Goal: Communication & Community: Ask a question

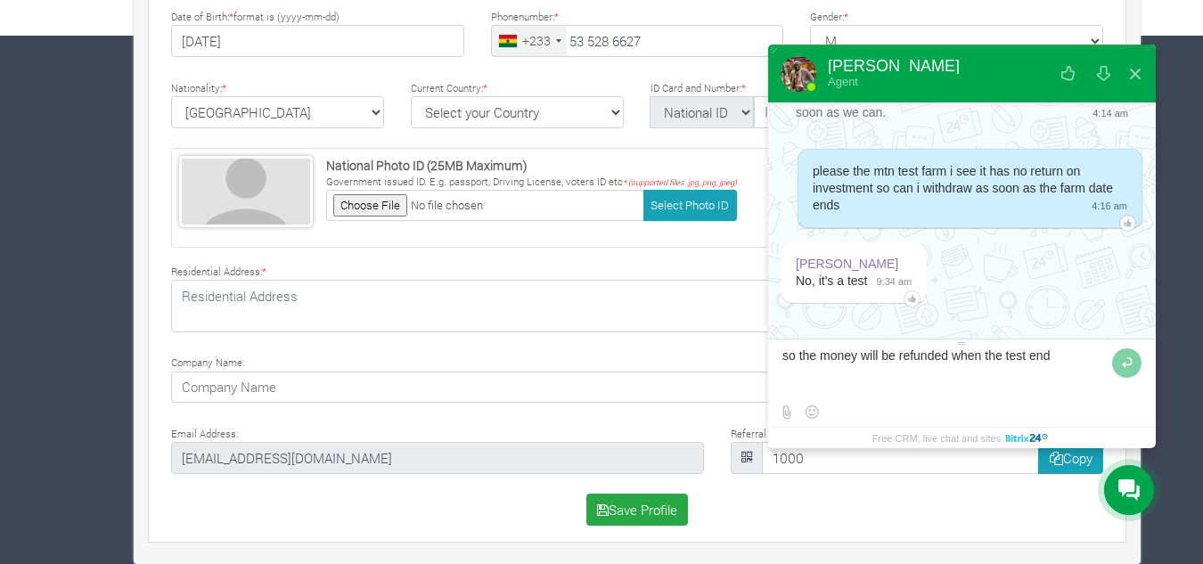
type textarea "so the money will be refunded when the test ends"
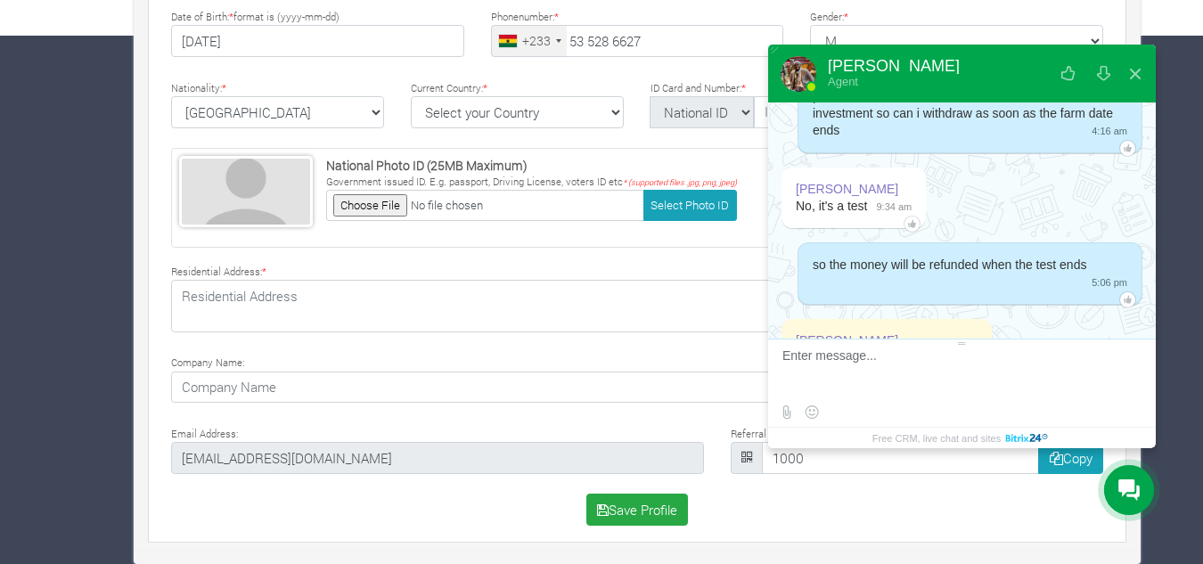
scroll to position [2939, 0]
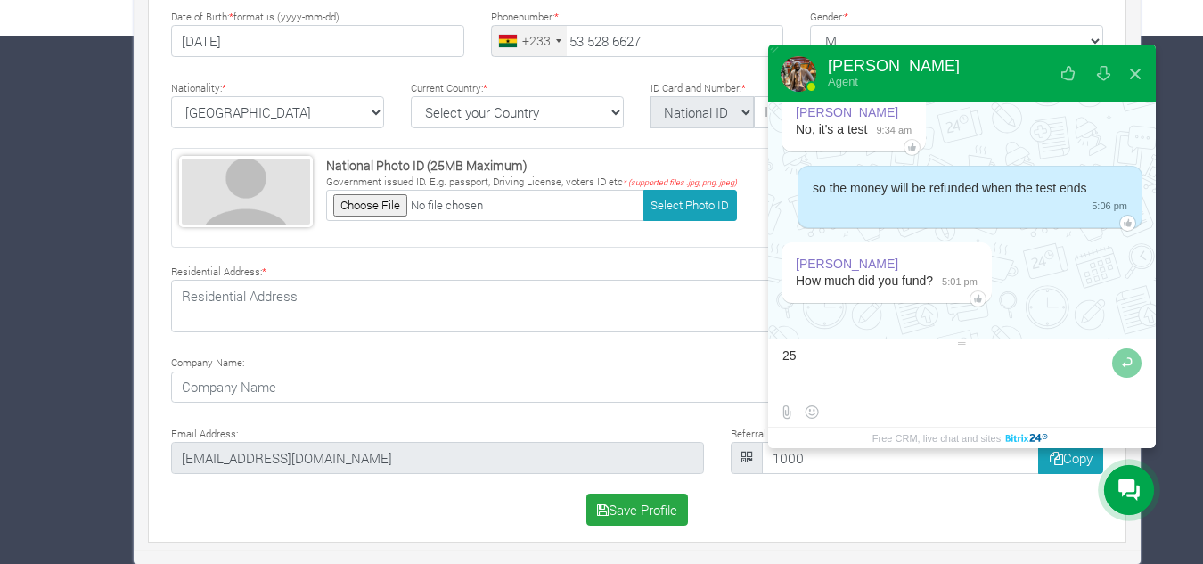
type textarea "250"
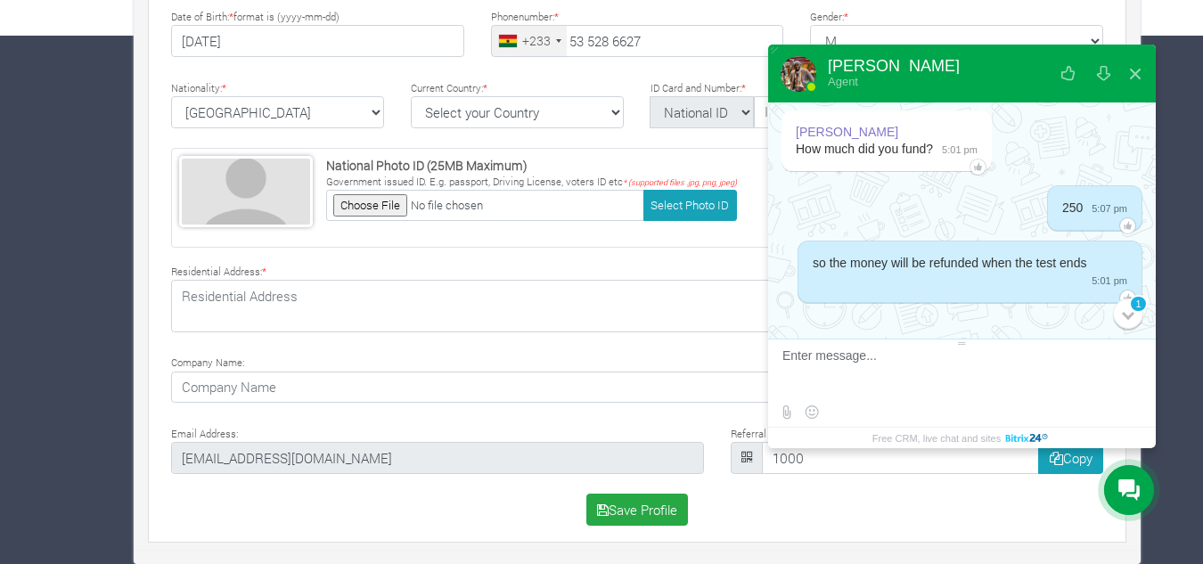
scroll to position [3071, 0]
click at [1126, 308] on div at bounding box center [1128, 313] width 12 height 12
click at [1127, 321] on div "1" at bounding box center [1128, 313] width 30 height 30
click at [1123, 306] on div "1" at bounding box center [1128, 313] width 30 height 30
click at [1123, 306] on div "1" at bounding box center [1138, 303] width 49 height 20
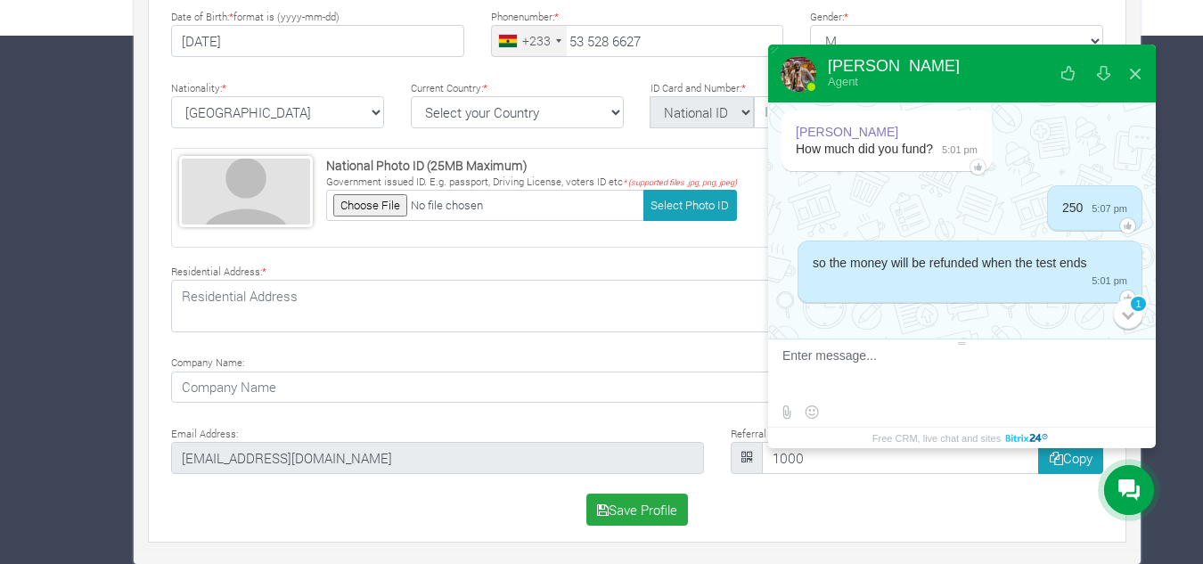
click at [1037, 240] on div "[DATE] Conversation #34434 hello 4:14 am Please introduce yourself First Name *…" at bounding box center [962, 220] width 388 height 236
click at [1008, 380] on textarea at bounding box center [959, 372] width 355 height 48
click at [1117, 312] on div "1" at bounding box center [1138, 303] width 49 height 20
click at [1007, 295] on div "so the money will be refunded when the test ends 5:01 pm" at bounding box center [969, 272] width 345 height 62
click at [1112, 298] on div "1" at bounding box center [1131, 314] width 49 height 49
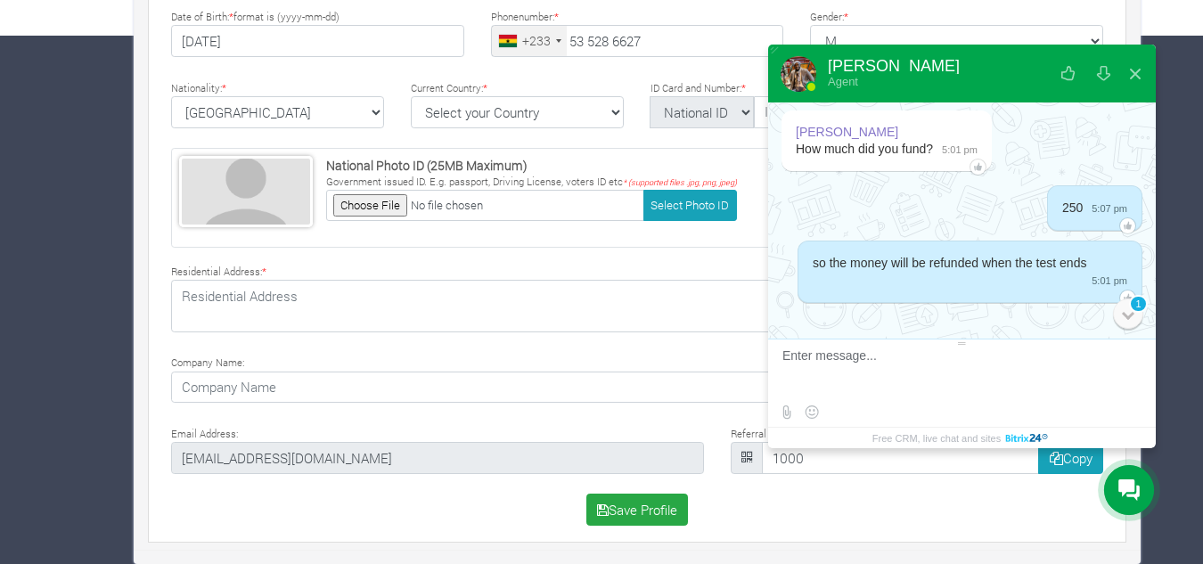
click at [1120, 304] on div "1" at bounding box center [1138, 303] width 49 height 20
click at [1123, 308] on div "1" at bounding box center [1128, 313] width 30 height 30
click at [1123, 314] on div at bounding box center [1128, 313] width 12 height 12
click at [1017, 257] on span "so the money will be refunded when the test ends" at bounding box center [950, 263] width 274 height 14
click at [1139, 254] on div "so the money will be refunded when the test ends 5:01 pm" at bounding box center [962, 275] width 388 height 68
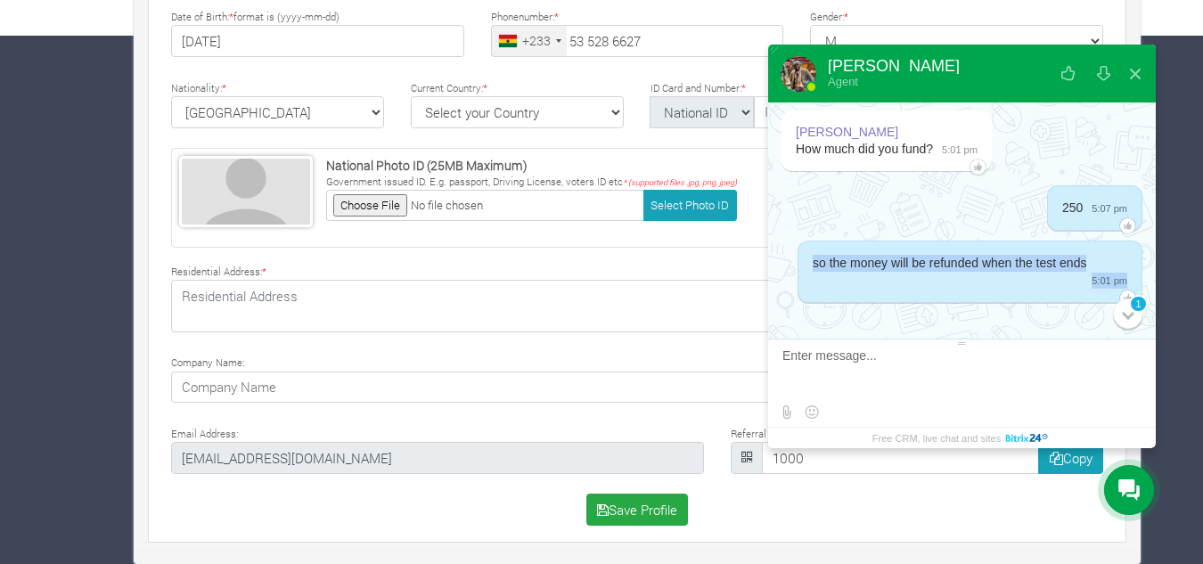
drag, startPoint x: 1124, startPoint y: 240, endPoint x: 1113, endPoint y: 194, distance: 46.9
click at [1113, 194] on div "[DATE] Conversation #34434 hello 4:14 am Please introduce yourself First Name *…" at bounding box center [962, 220] width 388 height 236
click at [894, 176] on div "[PERSON_NAME] How much did you fund? 5:01 pm" at bounding box center [886, 143] width 210 height 66
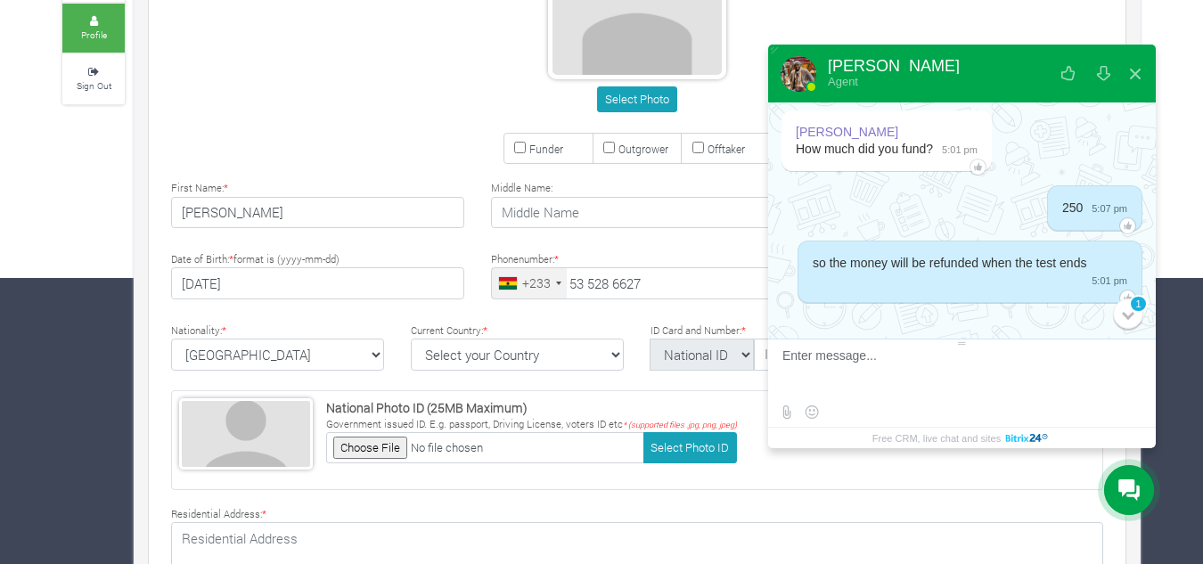
scroll to position [261, 0]
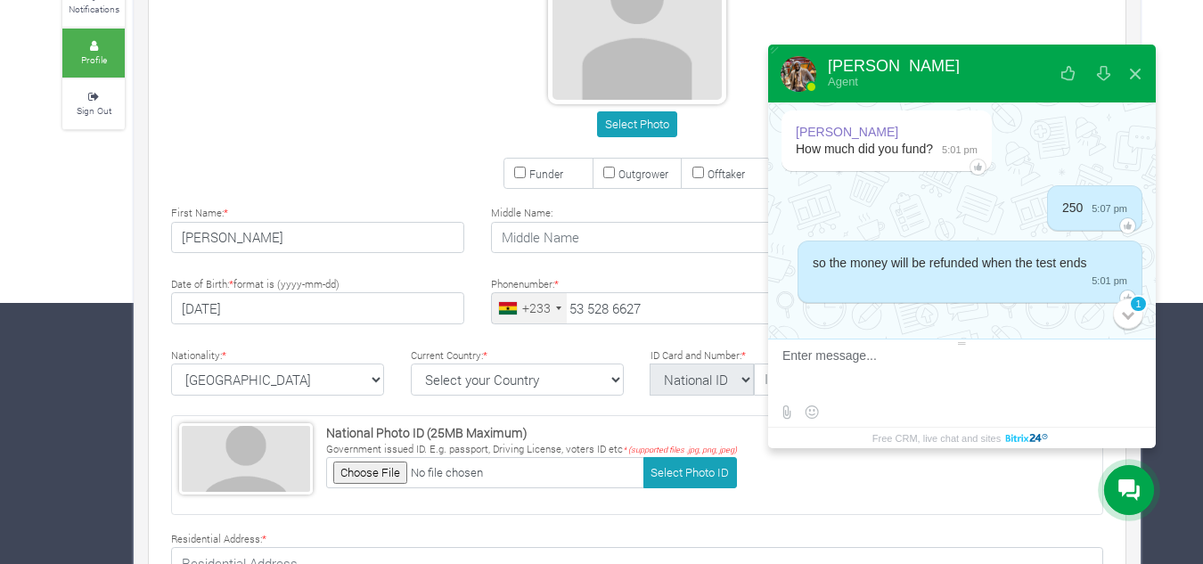
click at [880, 361] on textarea at bounding box center [959, 372] width 355 height 48
type textarea "please your message is not showing"
click at [1009, 319] on div at bounding box center [962, 326] width 388 height 26
click at [1030, 327] on div at bounding box center [962, 326] width 388 height 26
click at [1131, 313] on div at bounding box center [1128, 313] width 12 height 12
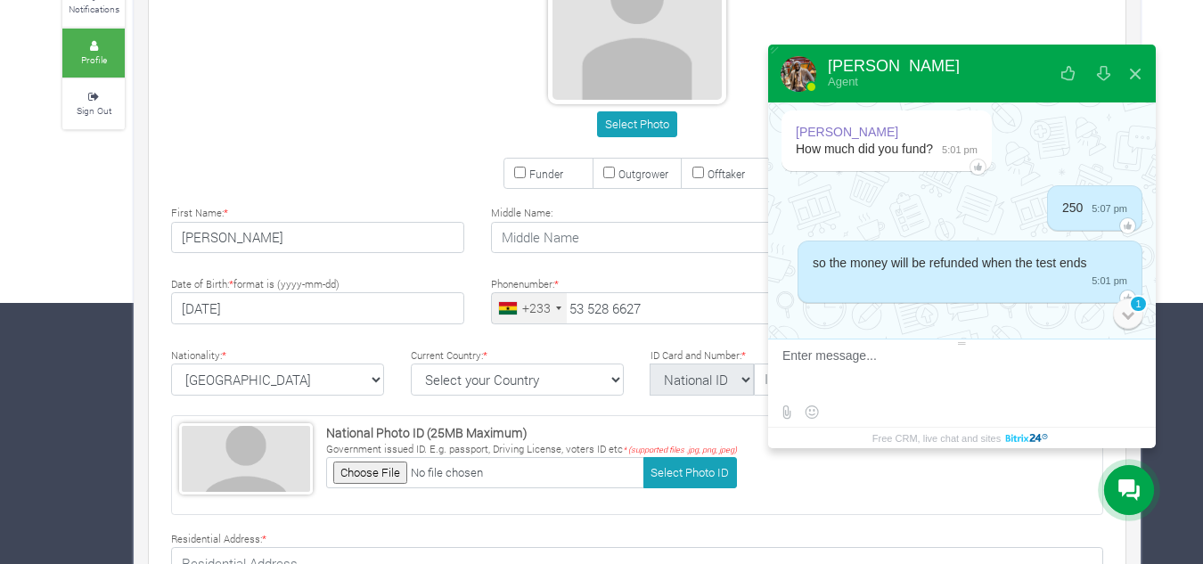
click at [1131, 313] on div at bounding box center [1128, 313] width 12 height 12
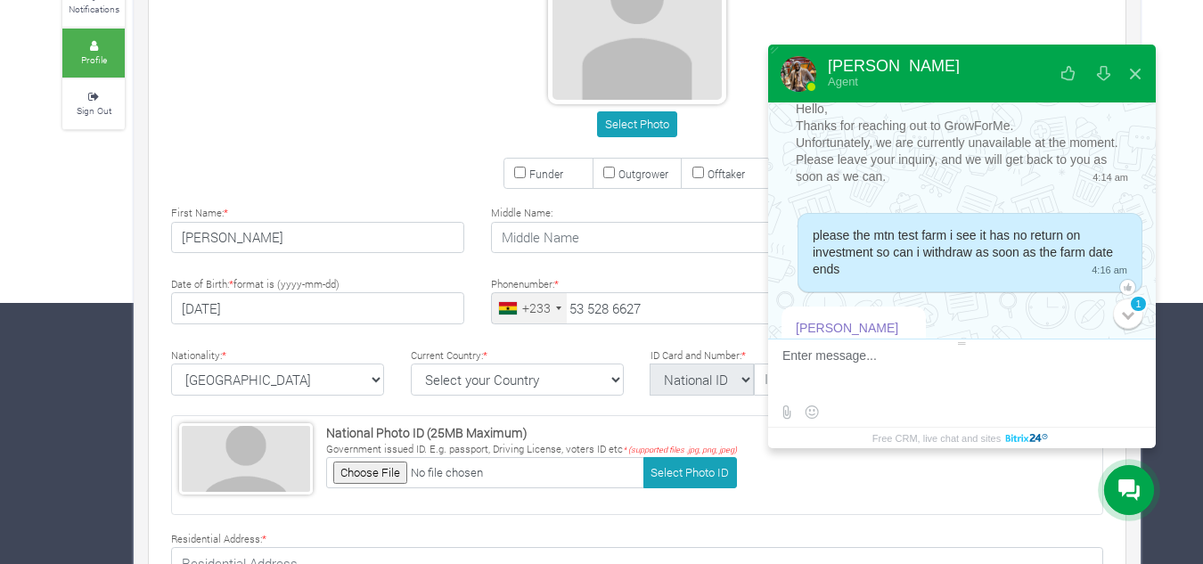
scroll to position [2658, 0]
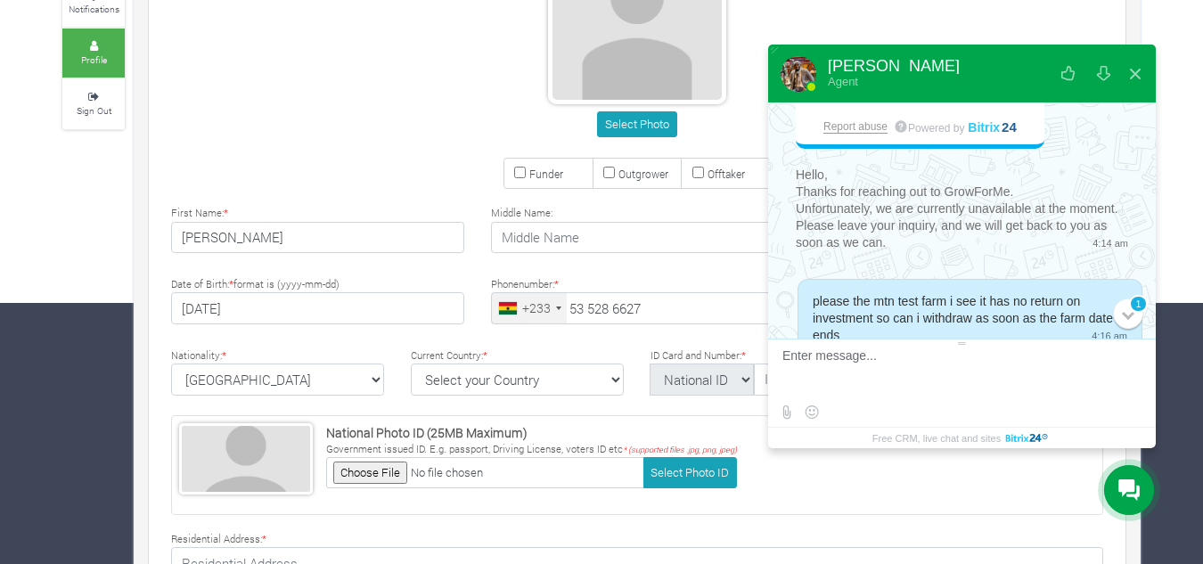
drag, startPoint x: 1156, startPoint y: 297, endPoint x: 1156, endPoint y: 170, distance: 126.5
click at [1156, 170] on div "Farms Investments Finances Notifications Profile Sign Out [PERSON_NAME]" at bounding box center [601, 328] width 1203 height 1008
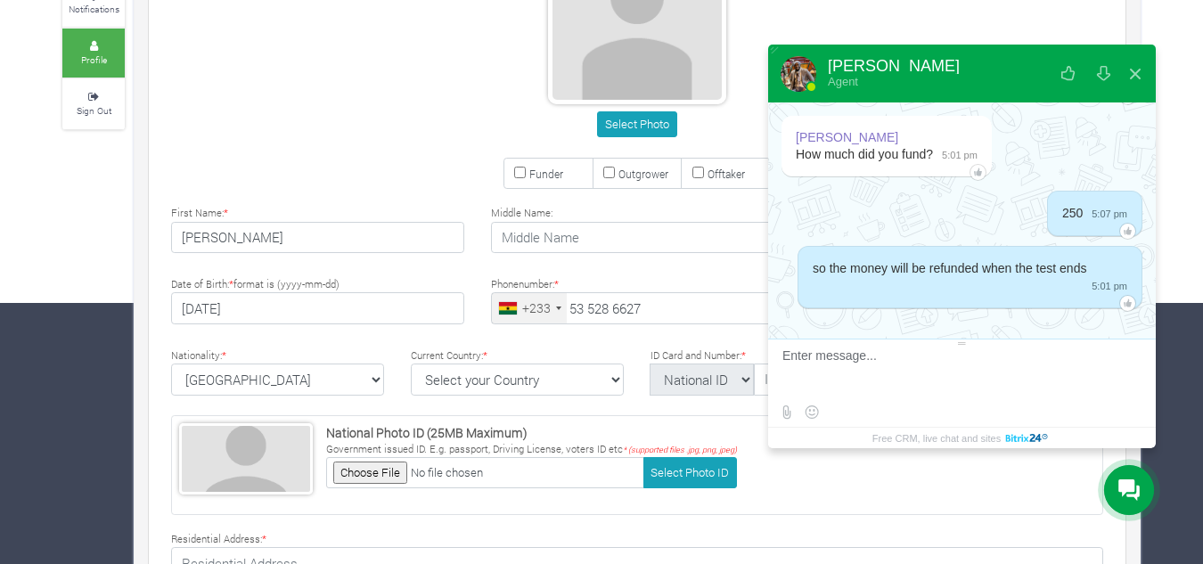
scroll to position [3071, 0]
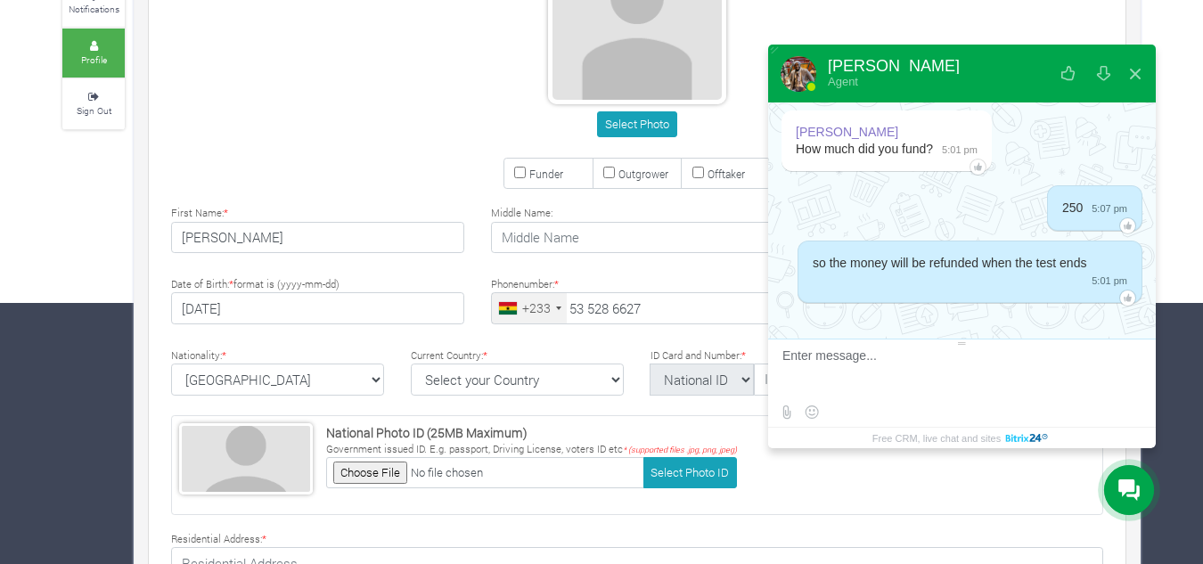
drag, startPoint x: 1125, startPoint y: 348, endPoint x: 1123, endPoint y: 417, distance: 68.7
click at [1123, 415] on div at bounding box center [962, 383] width 388 height 89
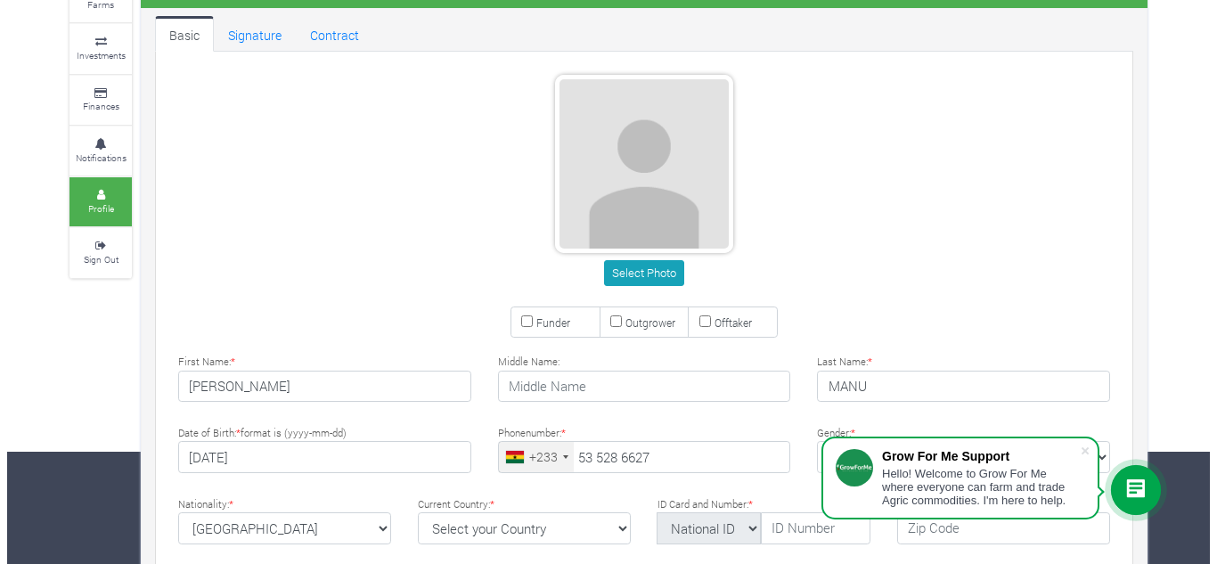
scroll to position [112, 0]
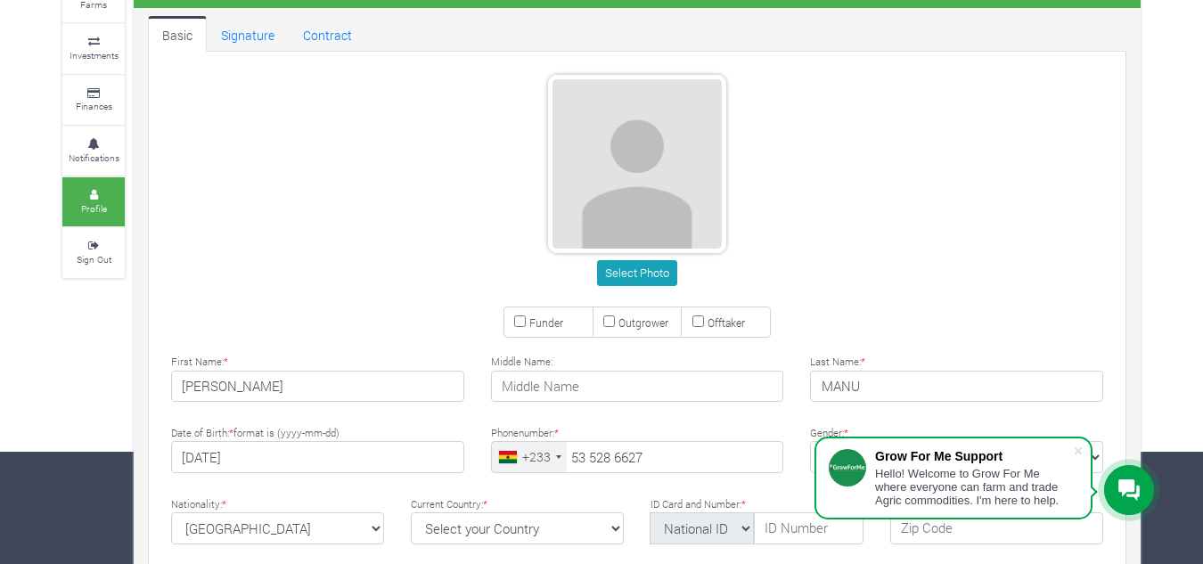
click at [1061, 459] on div "Grow For Me Support" at bounding box center [974, 456] width 198 height 14
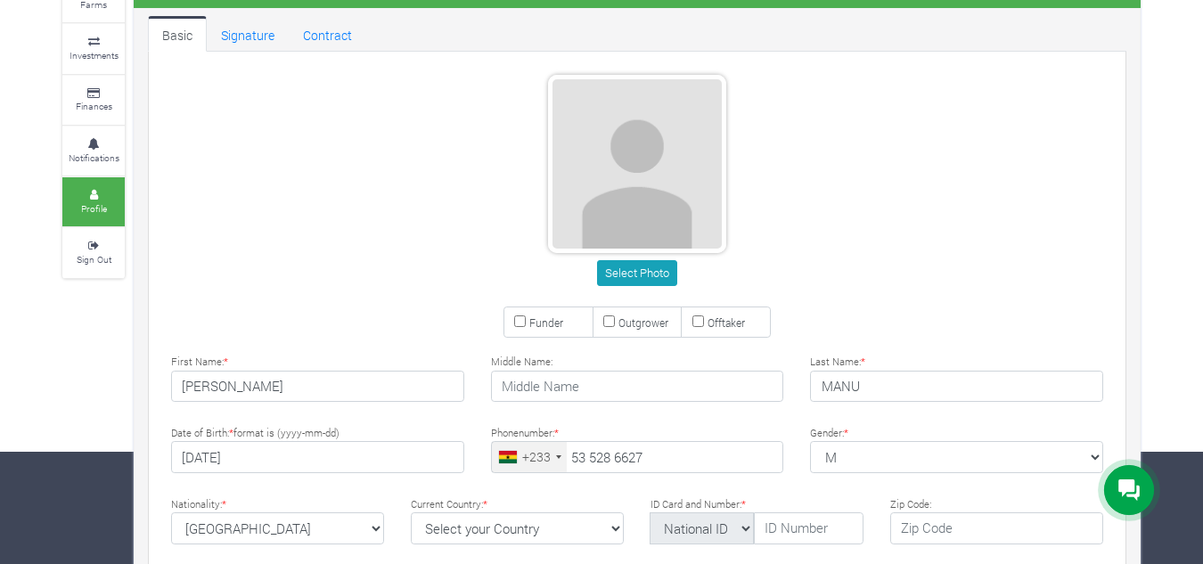
click at [1131, 479] on icon at bounding box center [1128, 489] width 21 height 21
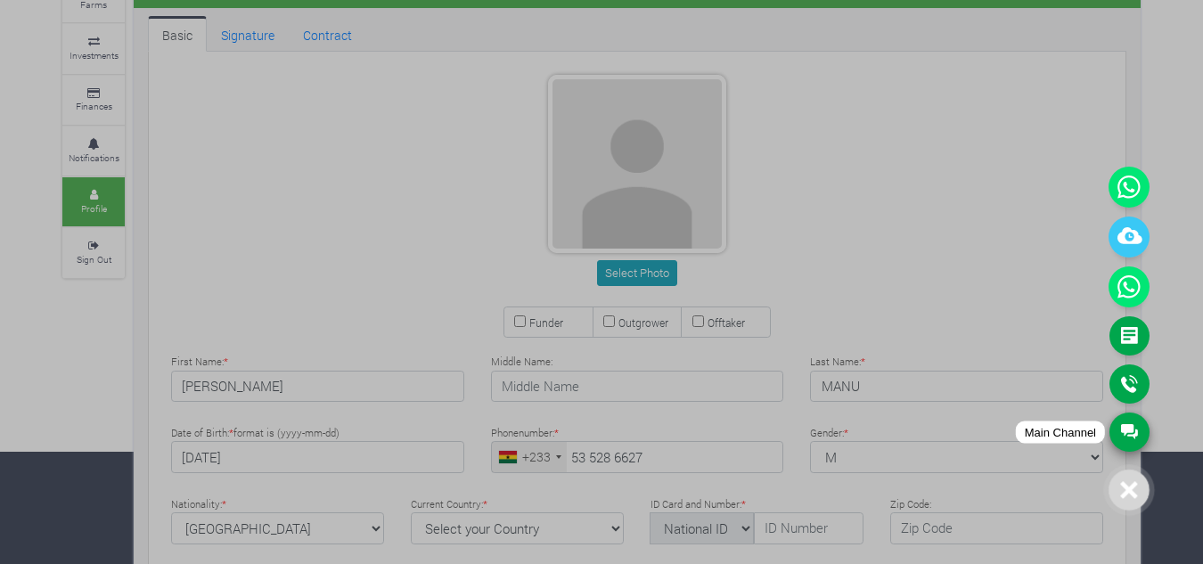
click at [1121, 437] on link "Main Channel" at bounding box center [1129, 431] width 40 height 39
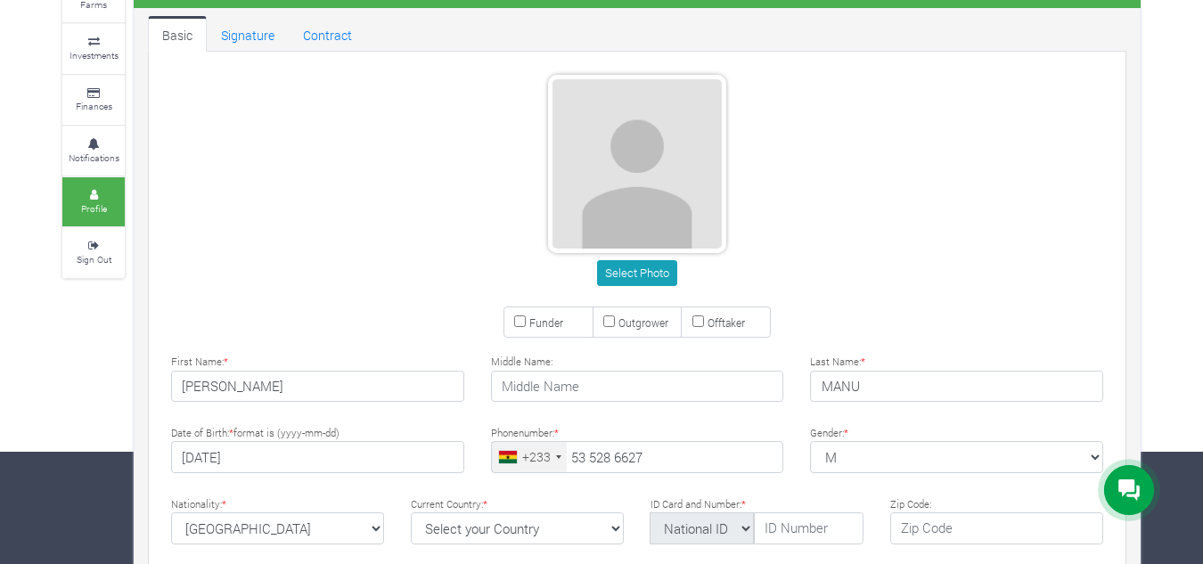
click at [1113, 477] on div at bounding box center [1129, 490] width 50 height 50
drag, startPoint x: 1134, startPoint y: 486, endPoint x: 1144, endPoint y: 478, distance: 12.1
click at [1138, 483] on icon at bounding box center [1128, 490] width 21 height 22
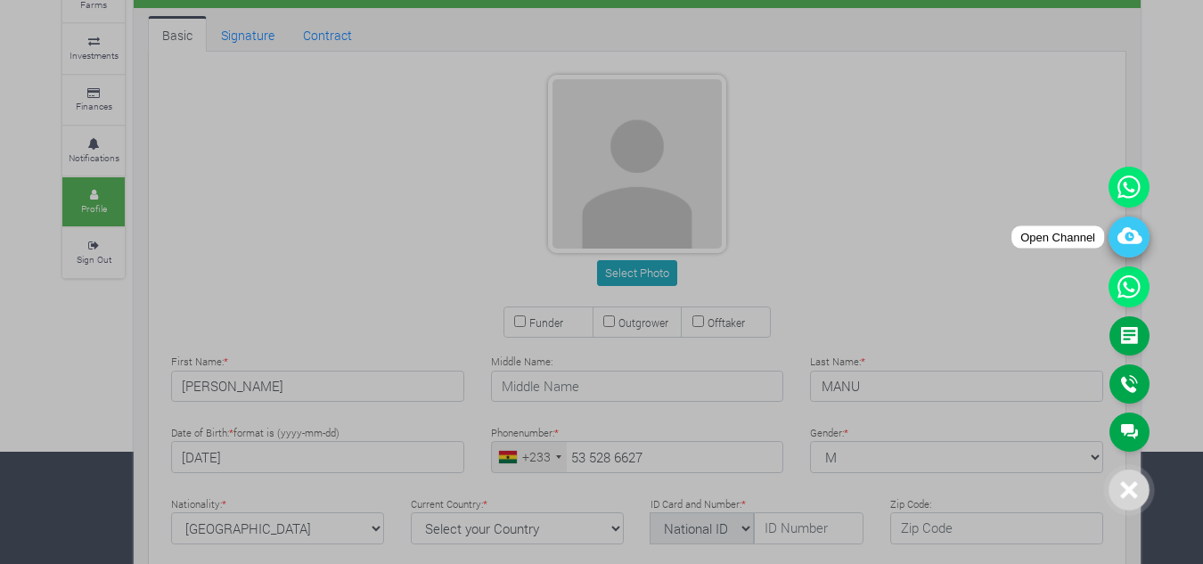
click at [1123, 237] on icon at bounding box center [1128, 236] width 41 height 41
click at [1123, 319] on link "Feedback Form" at bounding box center [1129, 335] width 40 height 39
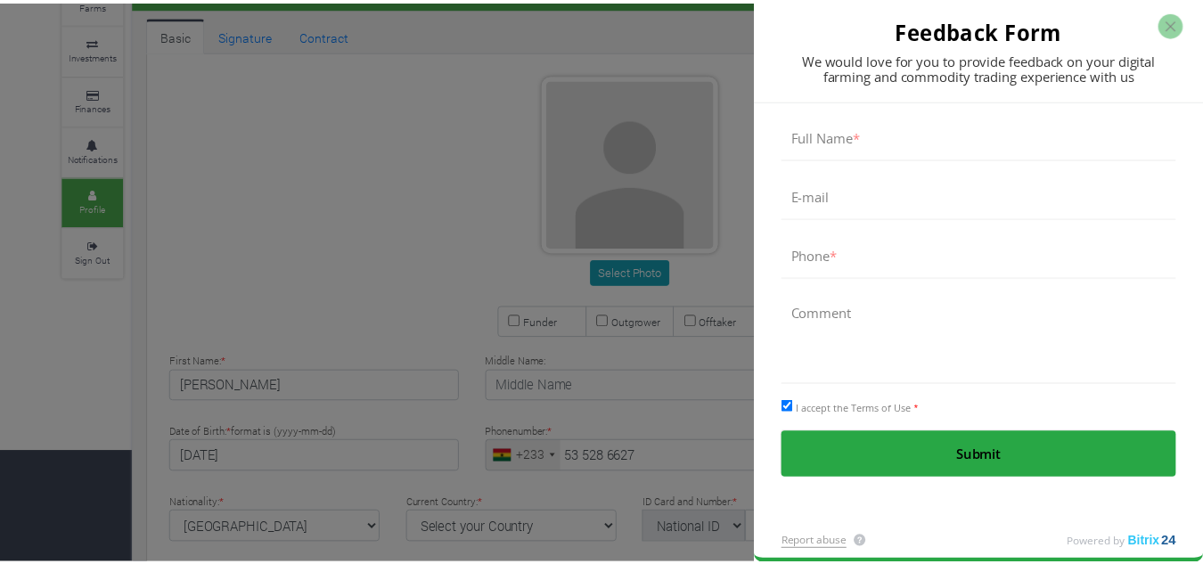
scroll to position [2, 0]
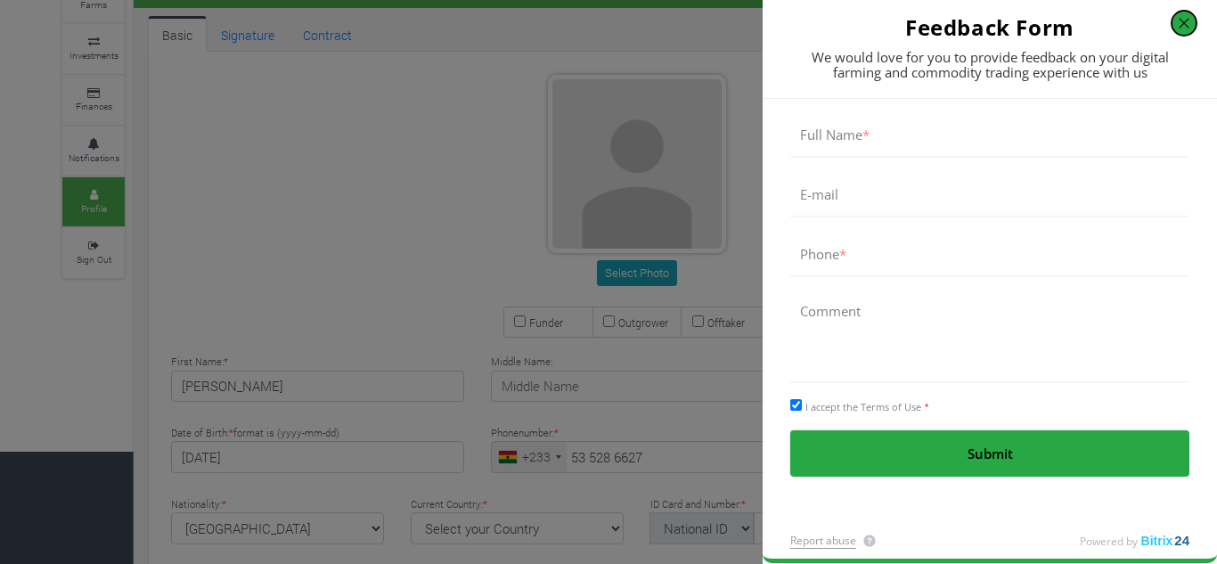
click at [1191, 21] on button "button" at bounding box center [1184, 23] width 25 height 25
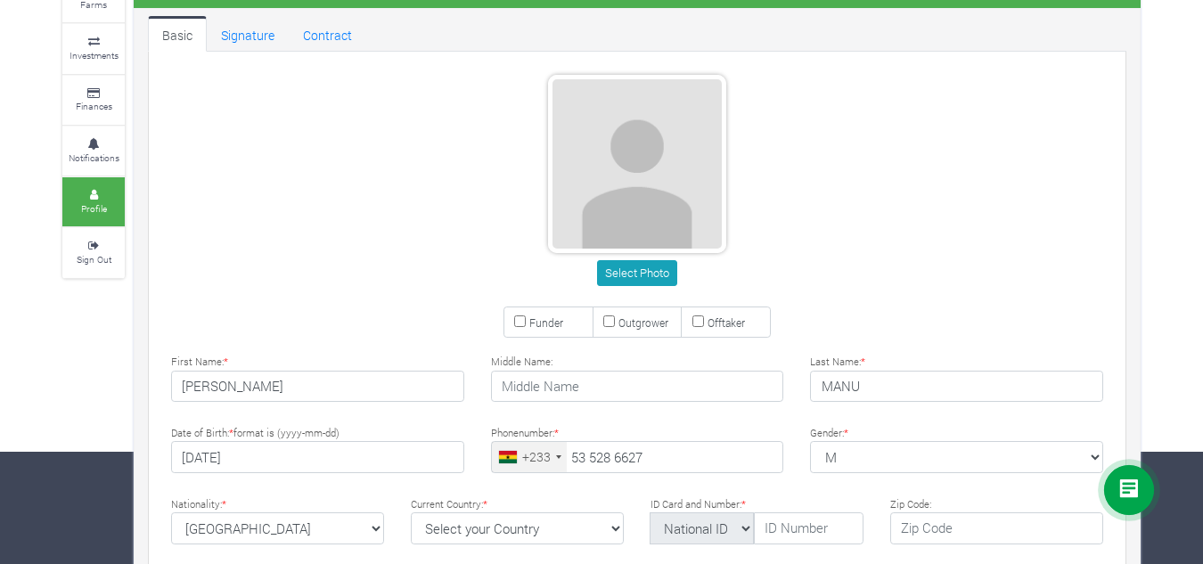
click at [1128, 488] on icon at bounding box center [1128, 489] width 21 height 21
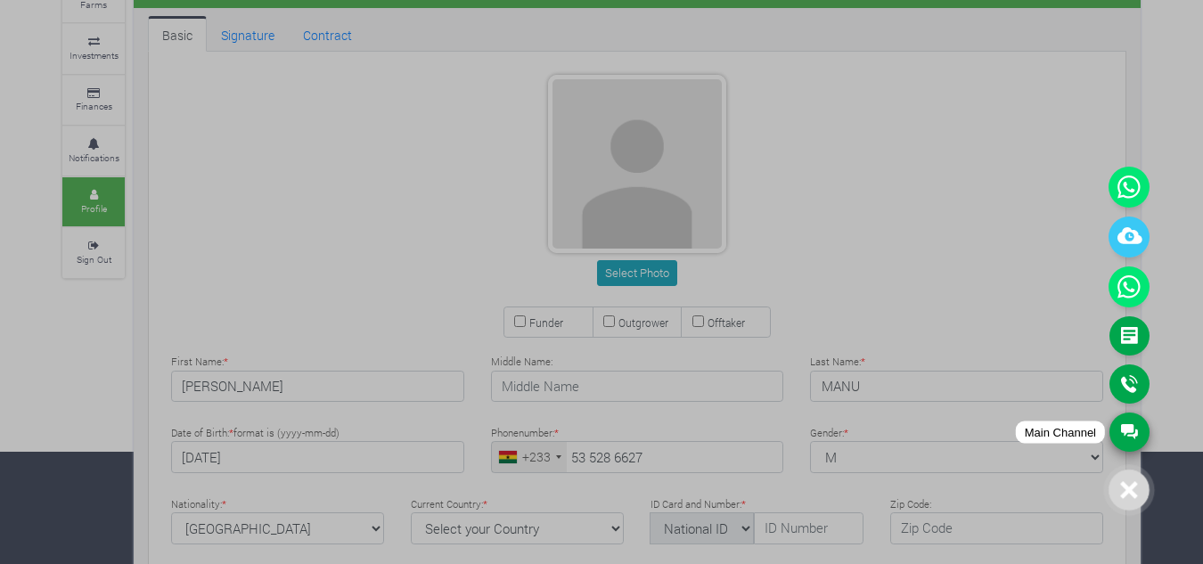
click at [1134, 421] on link "Main Channel" at bounding box center [1129, 431] width 40 height 39
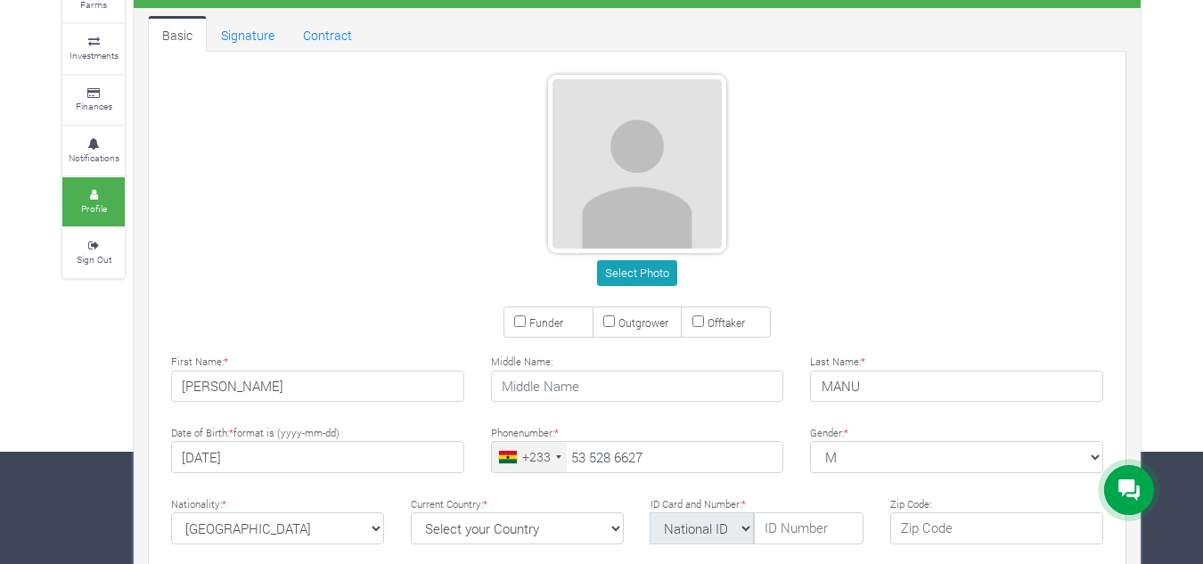
click at [1132, 475] on div at bounding box center [1129, 490] width 50 height 50
click at [1126, 487] on icon at bounding box center [1128, 489] width 21 height 21
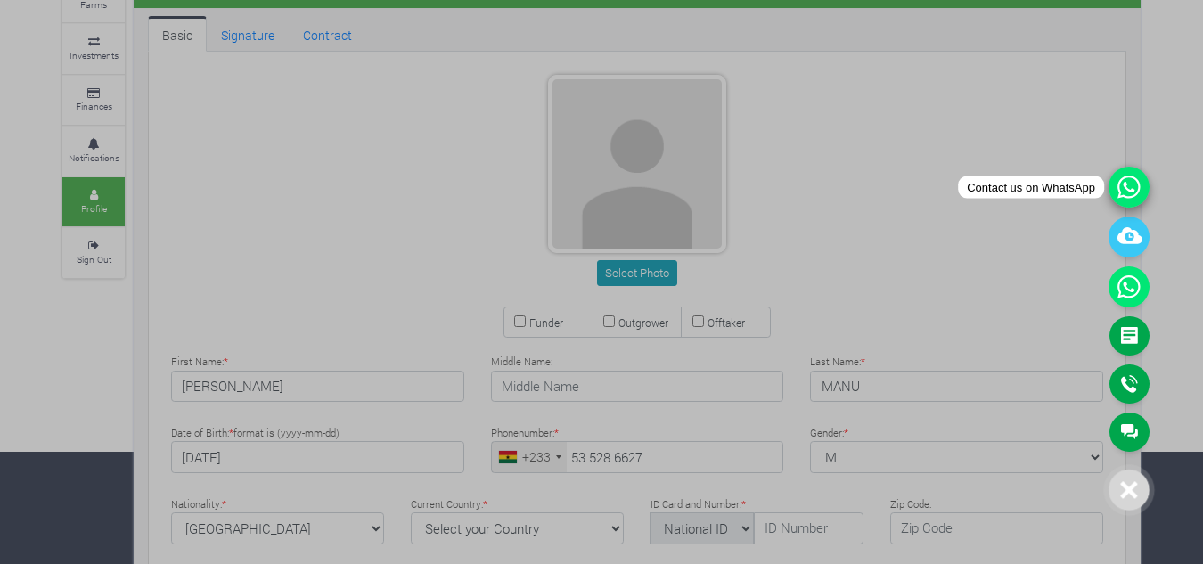
click at [1123, 167] on icon at bounding box center [1128, 187] width 41 height 41
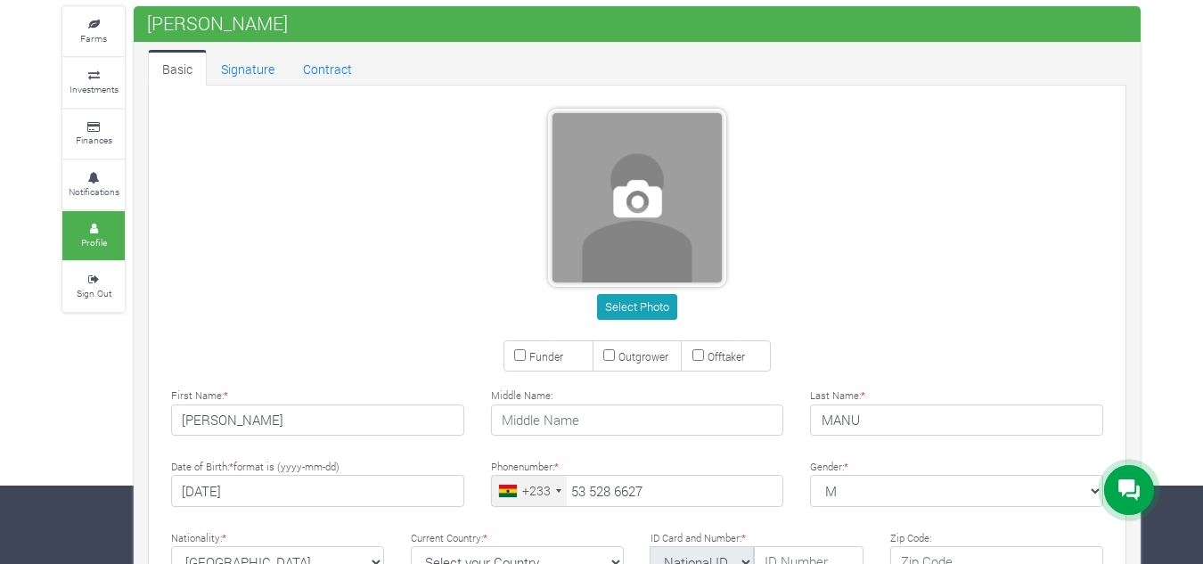
scroll to position [0, 0]
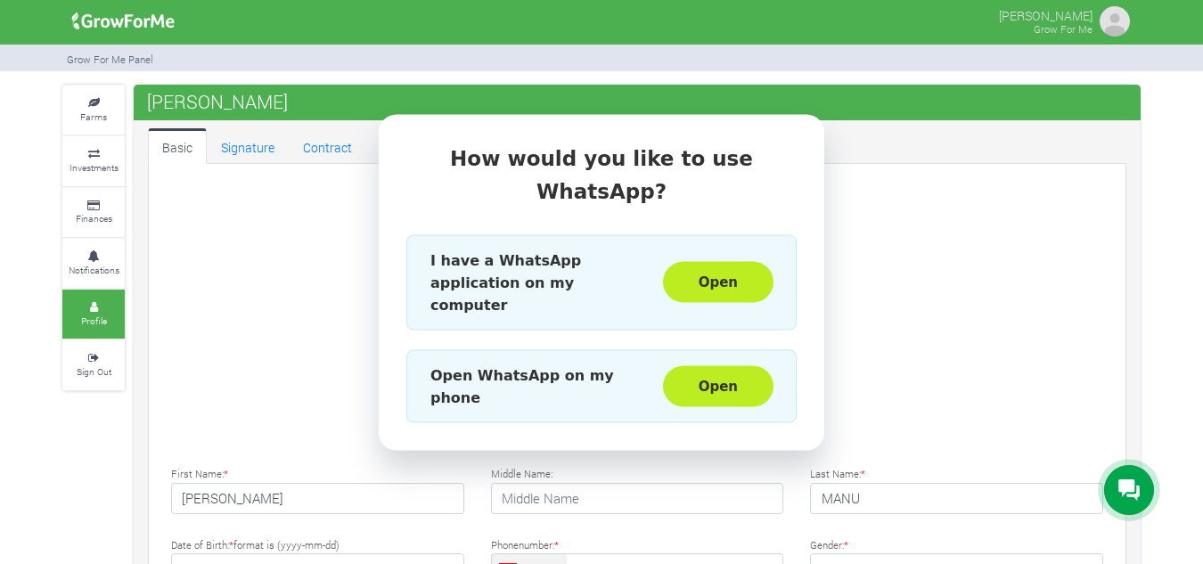
click at [285, 363] on div "How would you like to use WhatsApp? I have a WhatsApp application on my compute…" at bounding box center [601, 282] width 1203 height 564
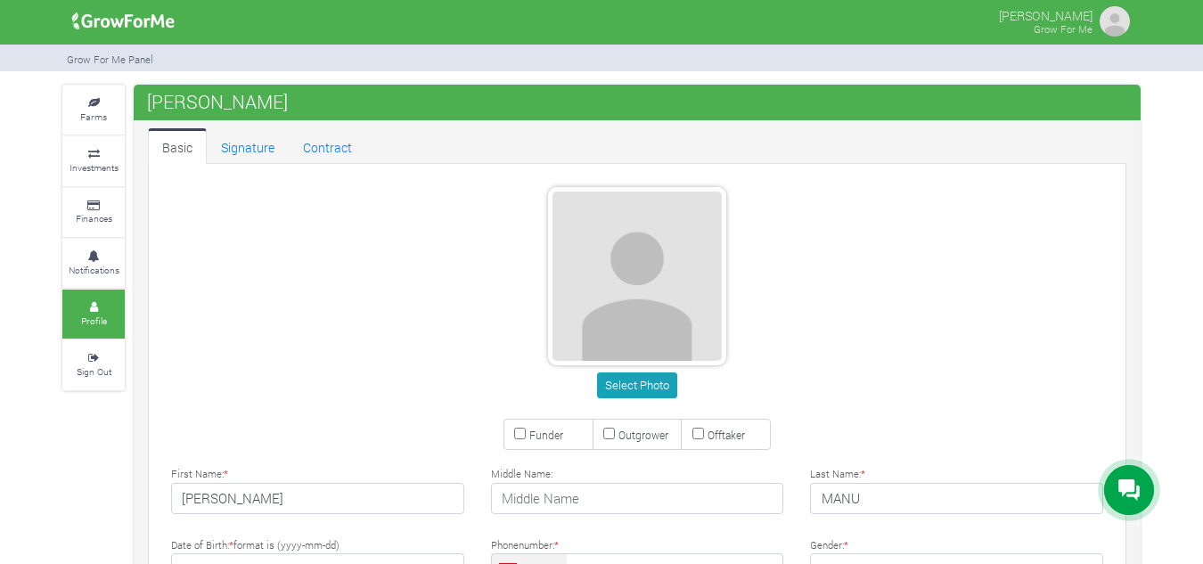
click at [1115, 15] on img at bounding box center [1115, 22] width 36 height 36
click at [1113, 8] on img at bounding box center [1115, 22] width 36 height 36
type input "53 528 6627"
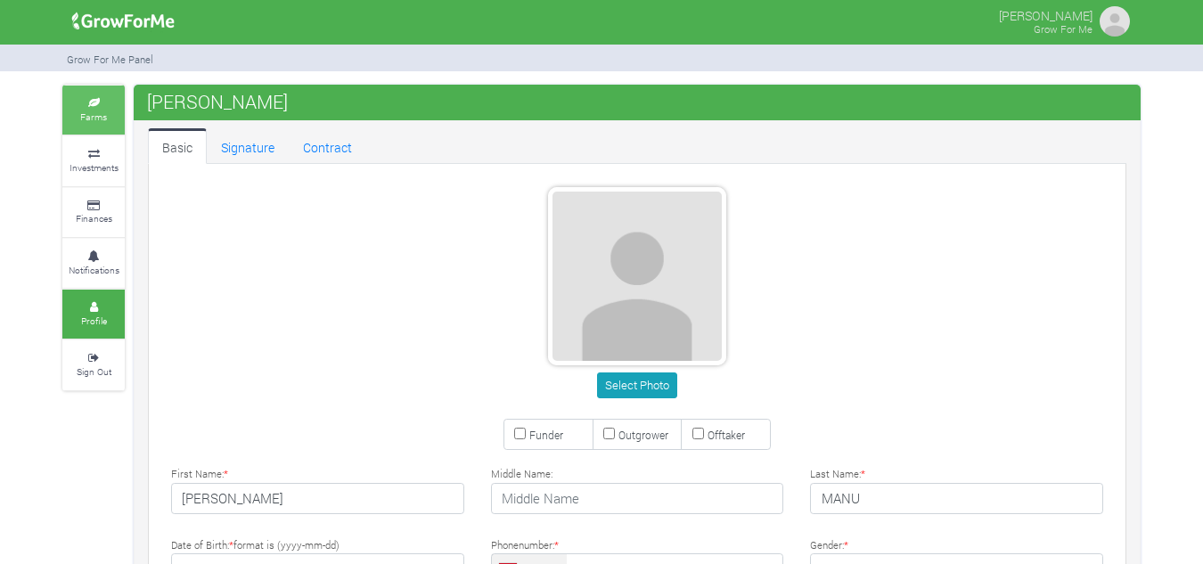
click at [121, 131] on link "Farms" at bounding box center [93, 110] width 62 height 49
